Goal: Check status: Check status

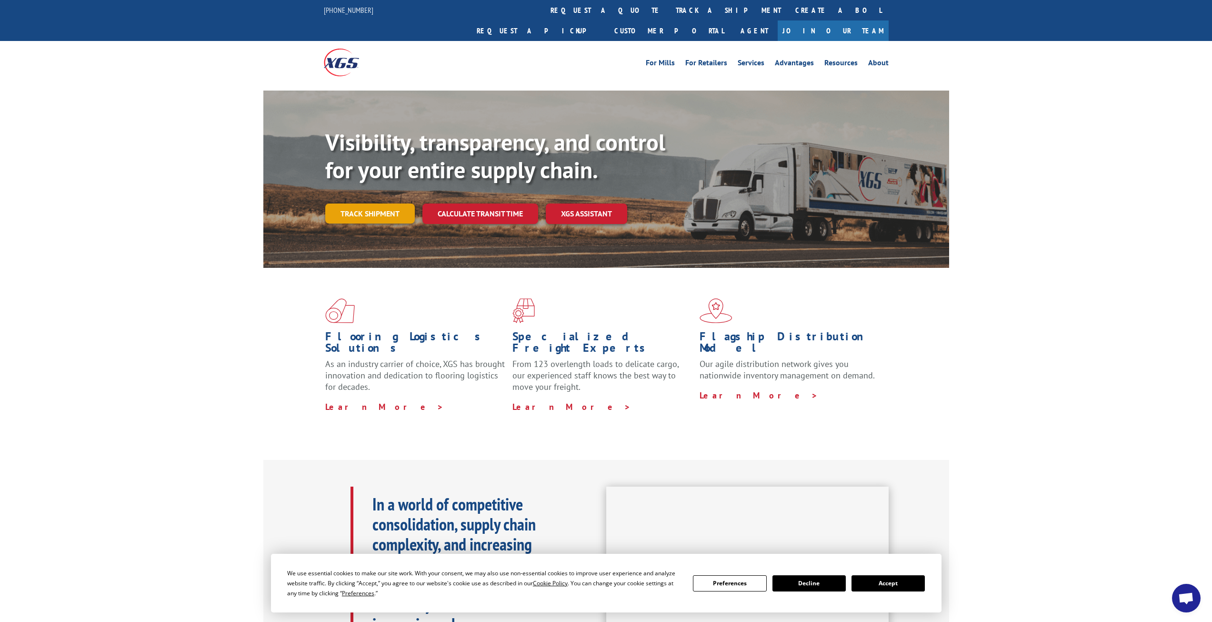
click at [387, 203] on link "Track shipment" at bounding box center [370, 213] width 90 height 20
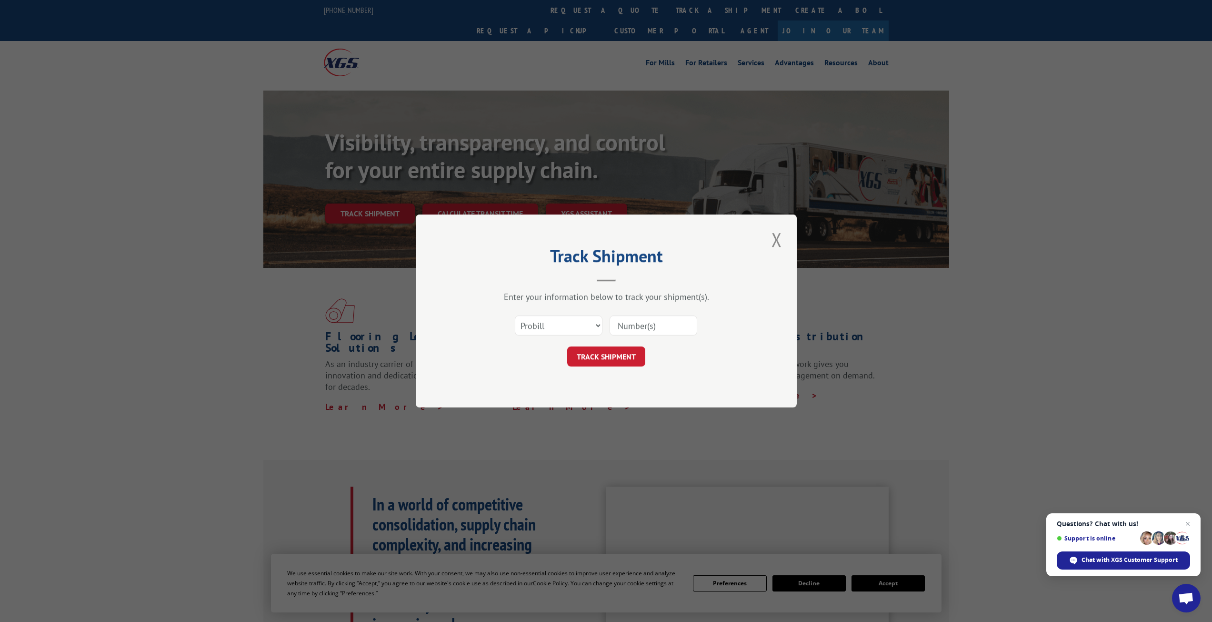
click at [662, 321] on input at bounding box center [654, 325] width 88 height 20
type input "17153131"
click button "TRACK SHIPMENT" at bounding box center [606, 356] width 78 height 20
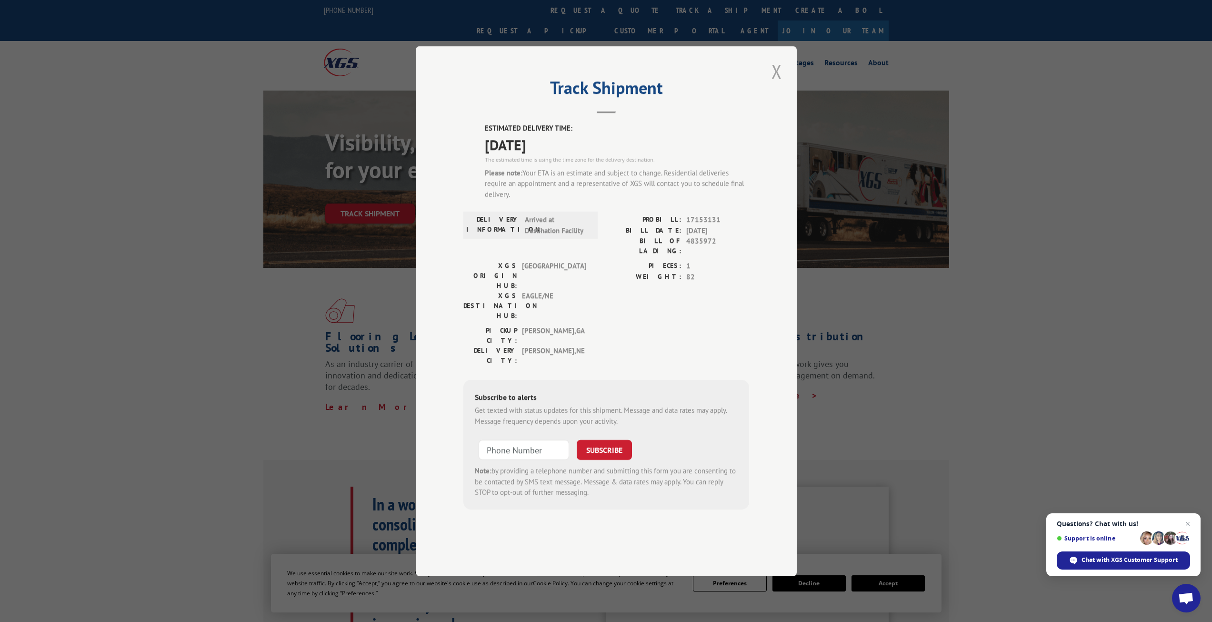
click at [776, 84] on button "Close modal" at bounding box center [777, 71] width 16 height 26
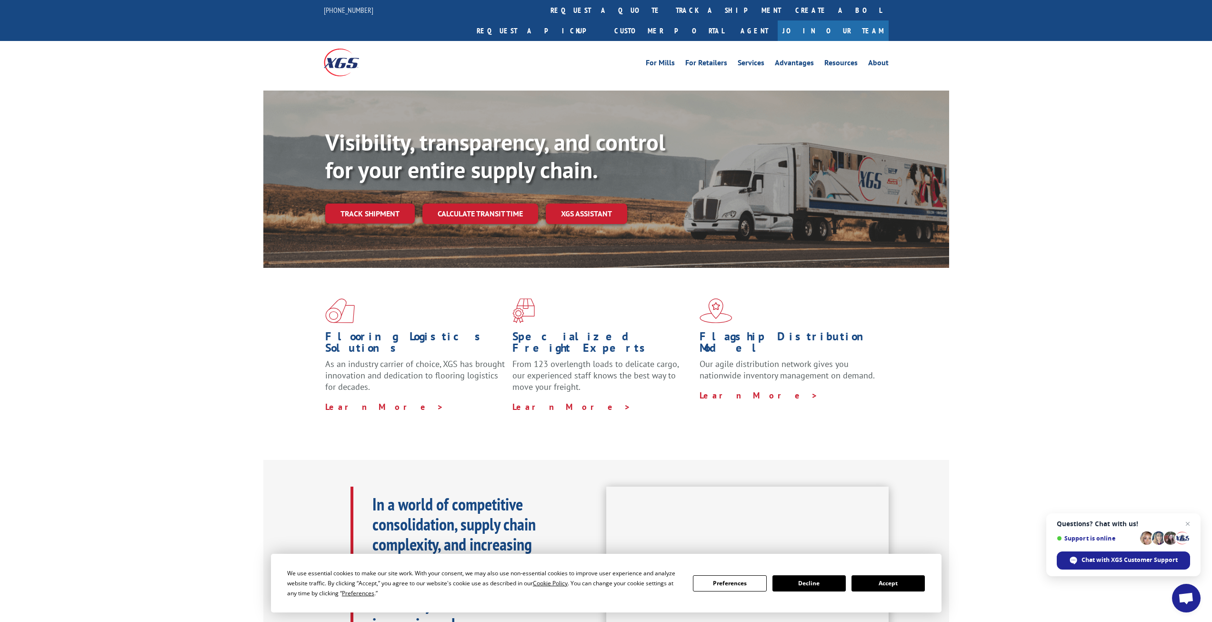
scroll to position [48, 0]
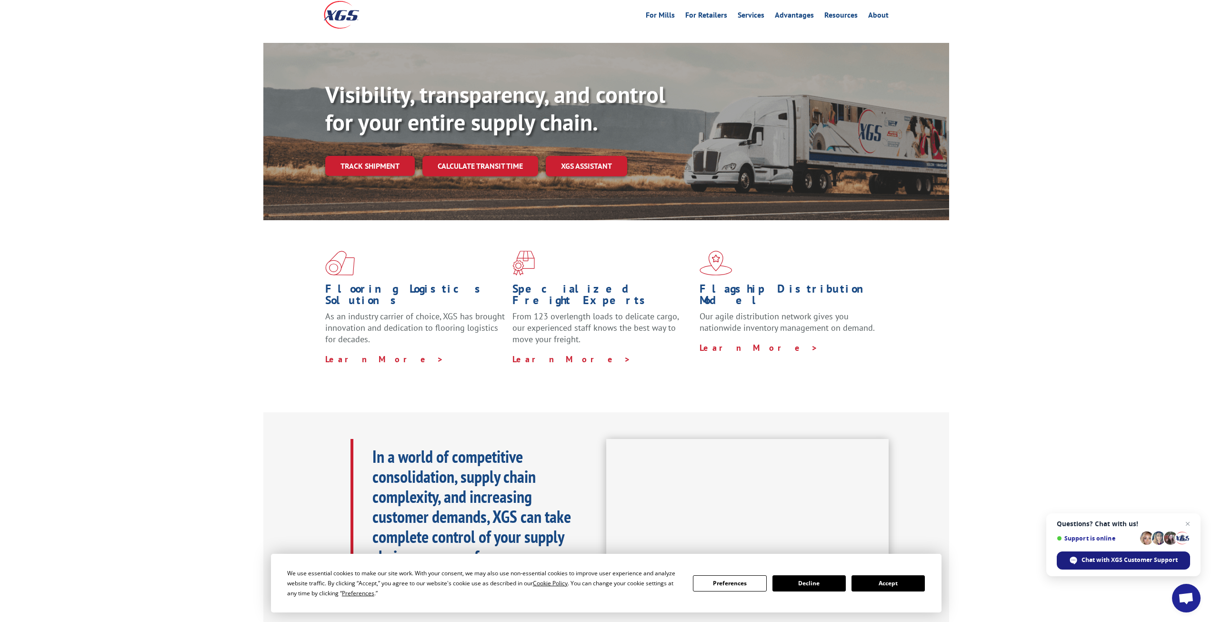
click at [1137, 560] on span "Chat with XGS Customer Support" at bounding box center [1130, 559] width 96 height 9
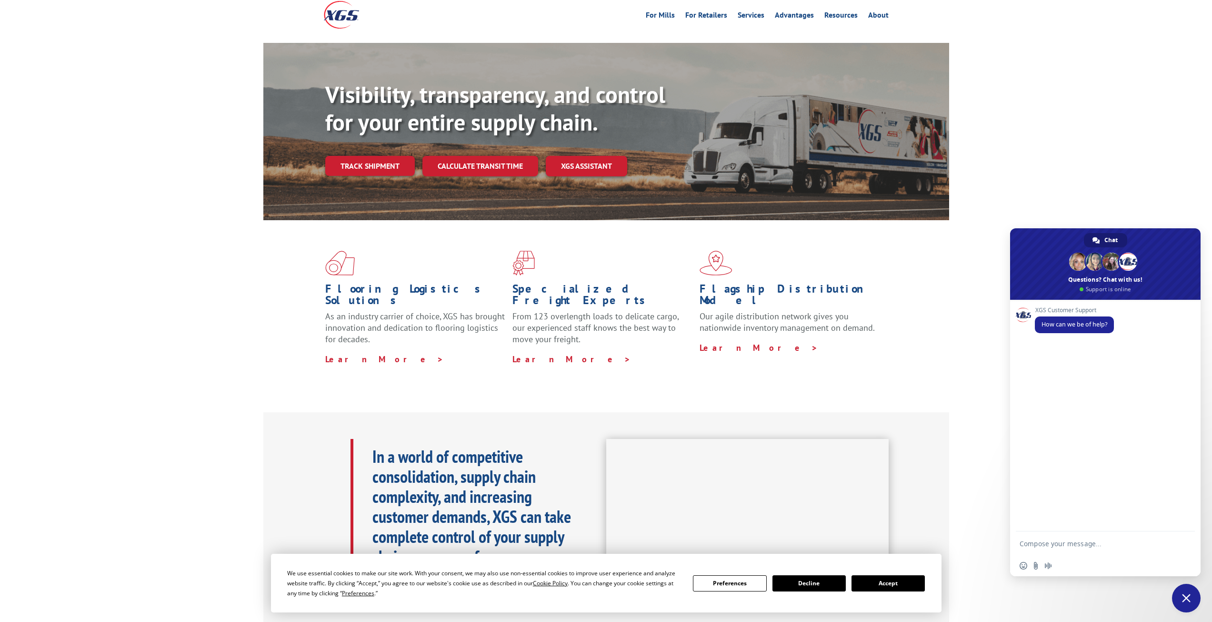
click at [1049, 361] on div "XGS Customer Support How can we be of help?" at bounding box center [1105, 416] width 191 height 232
click at [1058, 546] on textarea "Compose your message..." at bounding box center [1096, 543] width 152 height 24
type textarea "hello i need to find out exactly when our shipment will arrive"
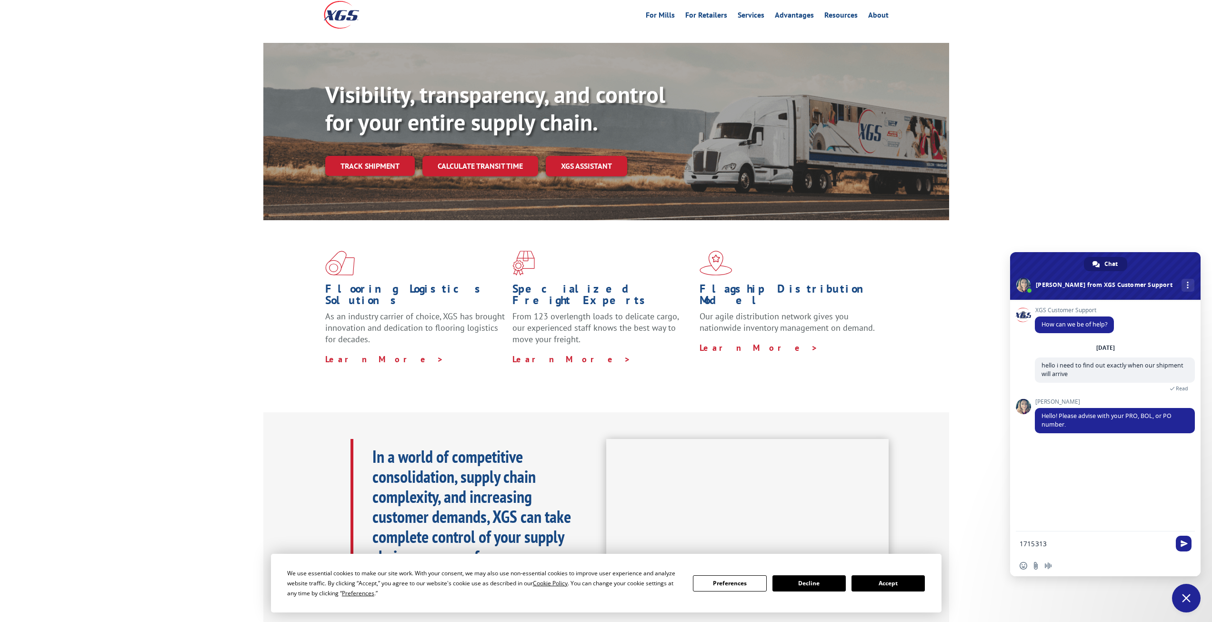
type textarea "17153131"
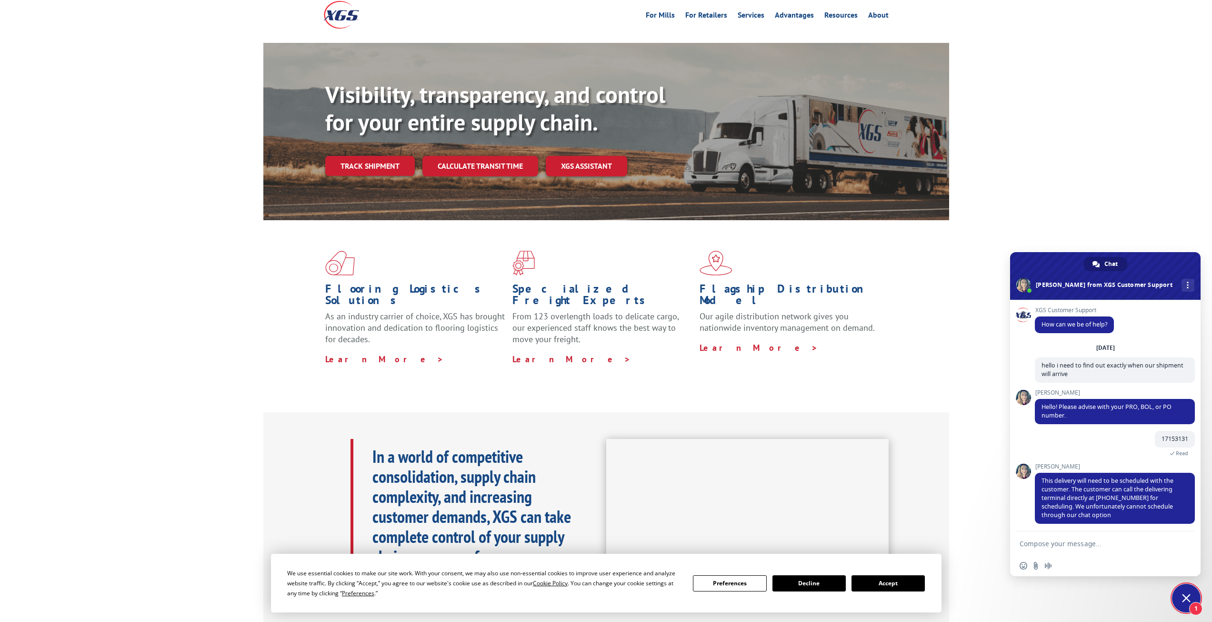
scroll to position [3, 0]
